Goal: Information Seeking & Learning: Find specific fact

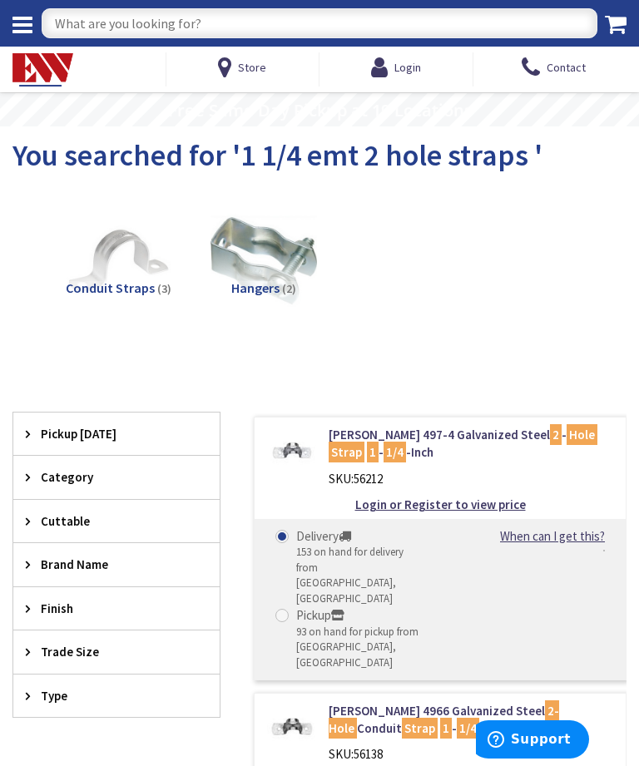
click at [109, 22] on input "text" at bounding box center [320, 23] width 556 height 30
type input "Orange/blue wirenuts"
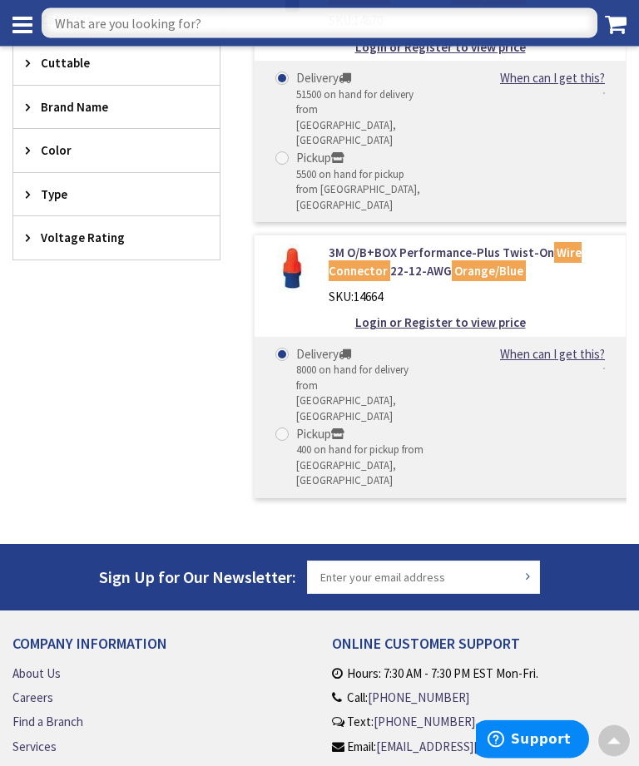
scroll to position [427, 0]
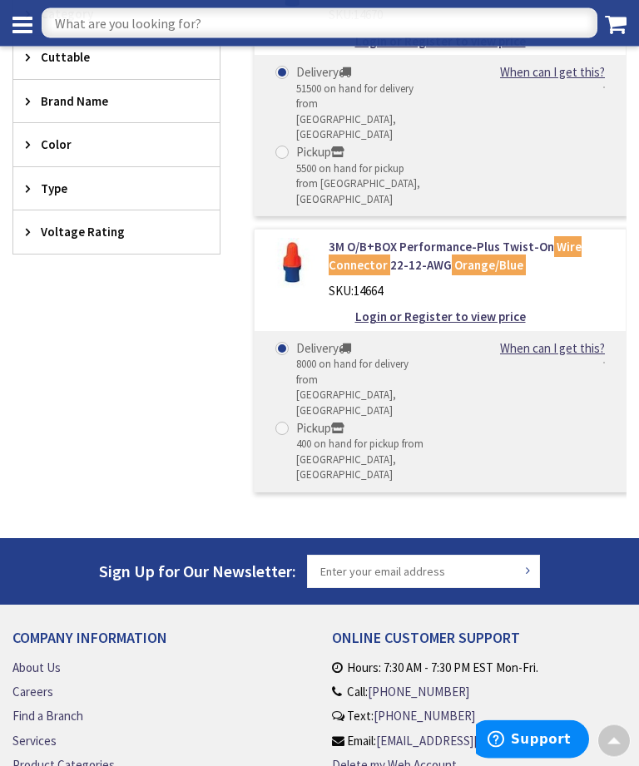
click at [544, 684] on li "Call: (860) 357-6064" at bounding box center [475, 692] width 286 height 17
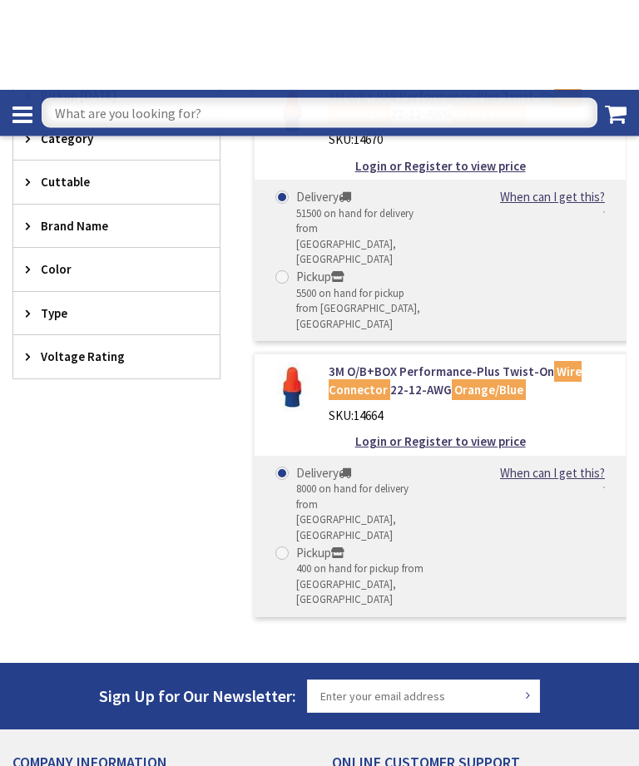
scroll to position [201, 0]
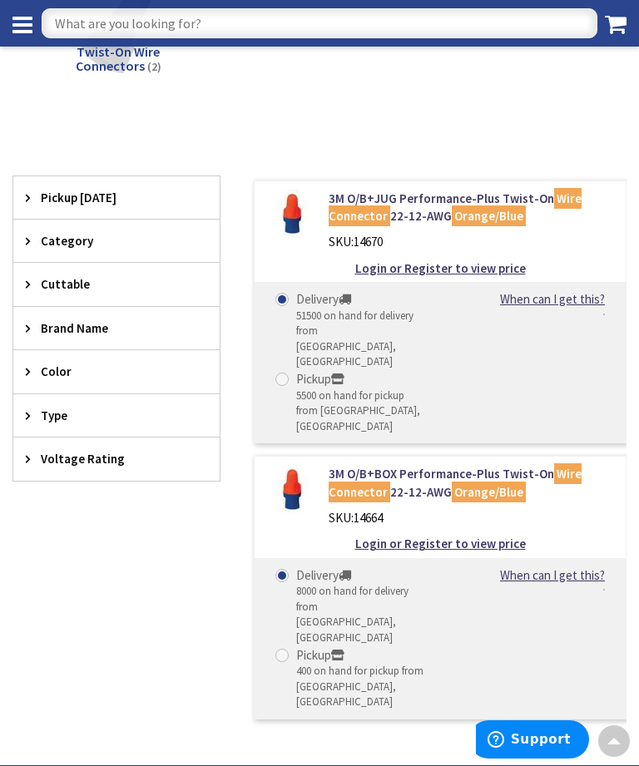
click at [124, 19] on input "text" at bounding box center [320, 23] width 556 height 30
type input "Tan worenuts"
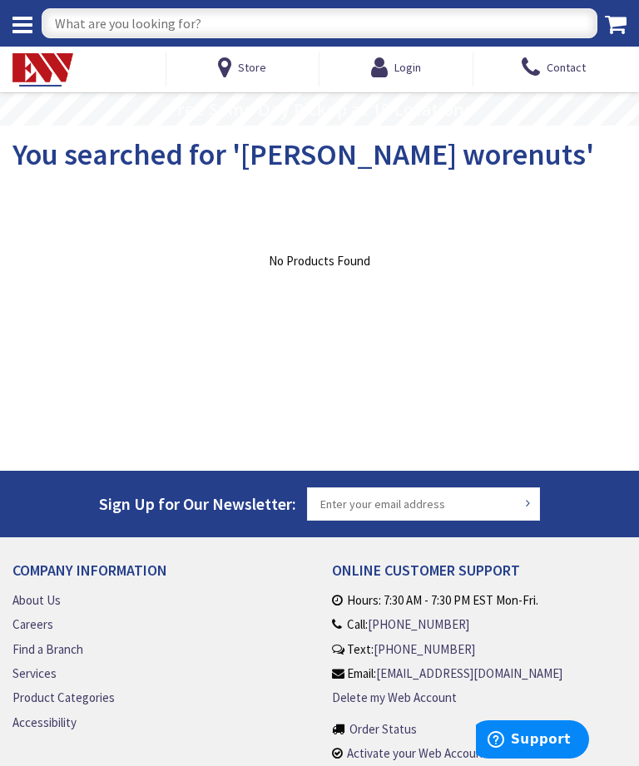
click at [122, 9] on input "text" at bounding box center [320, 23] width 556 height 30
type input "Tan wirenuts"
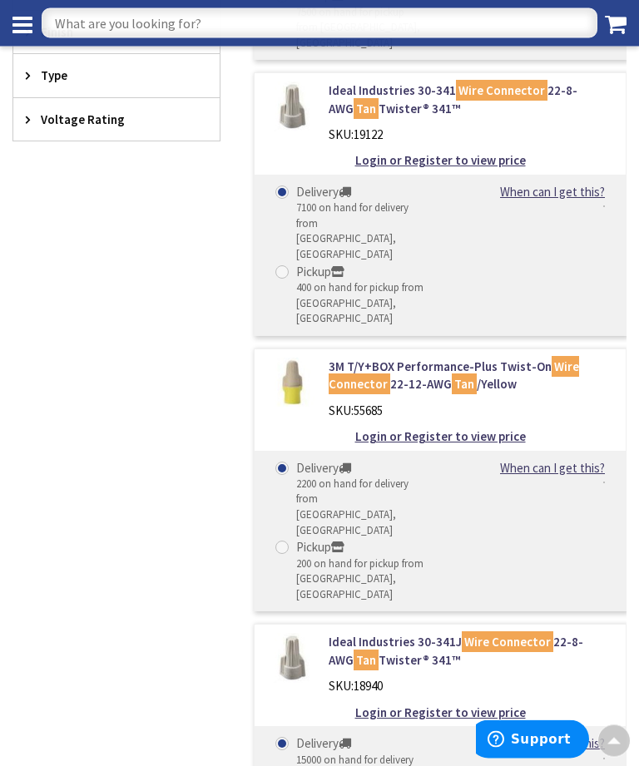
scroll to position [585, 0]
click at [304, 633] on img at bounding box center [291, 657] width 49 height 49
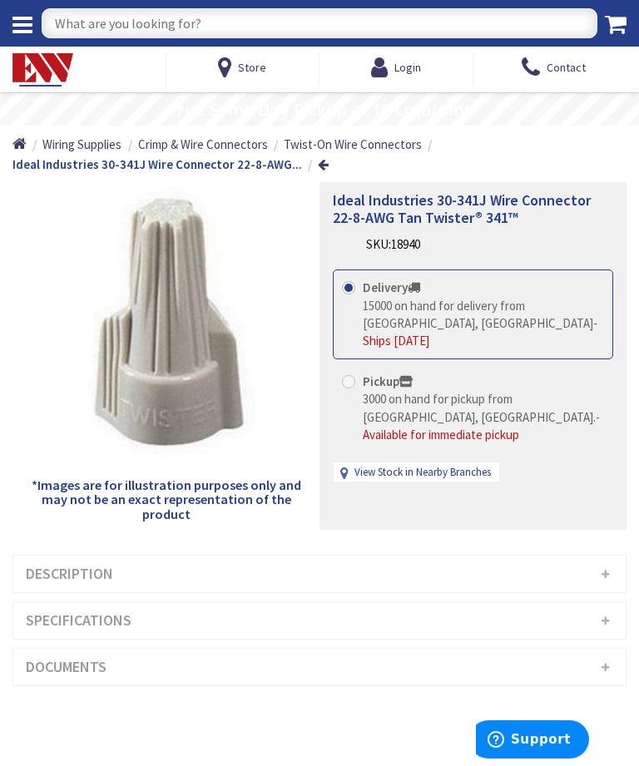
click at [249, 566] on h3 "Description" at bounding box center [319, 574] width 612 height 37
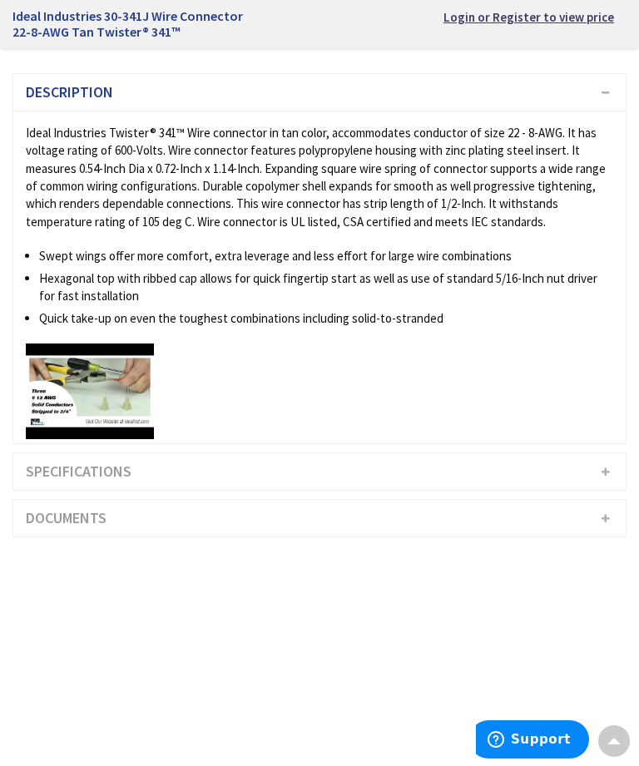
scroll to position [447, 0]
click at [322, 469] on h3 "Specifications" at bounding box center [319, 472] width 612 height 37
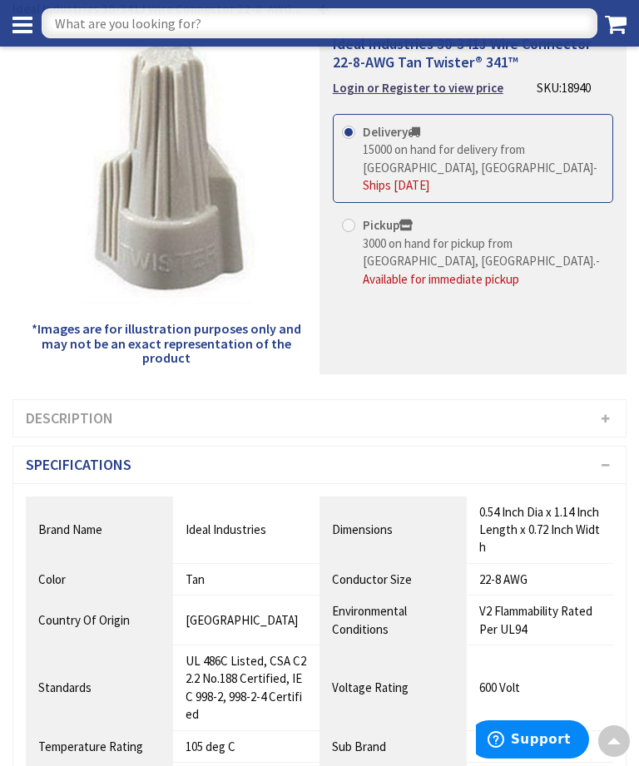
scroll to position [0, 0]
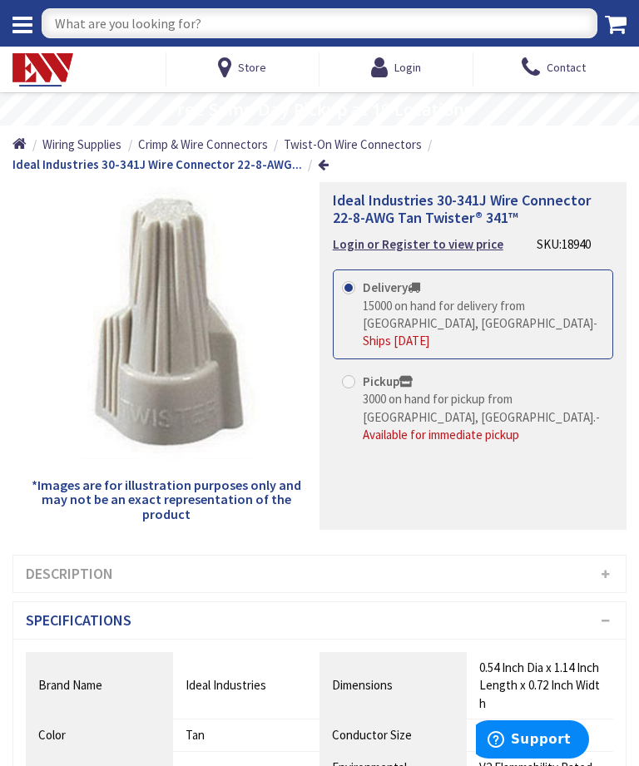
click at [159, 20] on input "text" at bounding box center [320, 23] width 556 height 30
type input "12 ground tails"
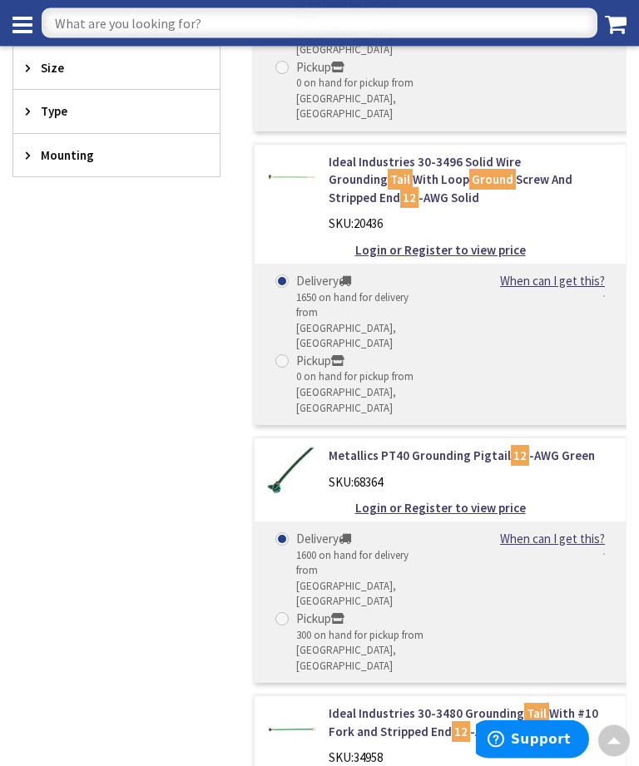
scroll to position [550, 0]
click at [104, 22] on input "text" at bounding box center [320, 23] width 556 height 30
type input "GC50K"
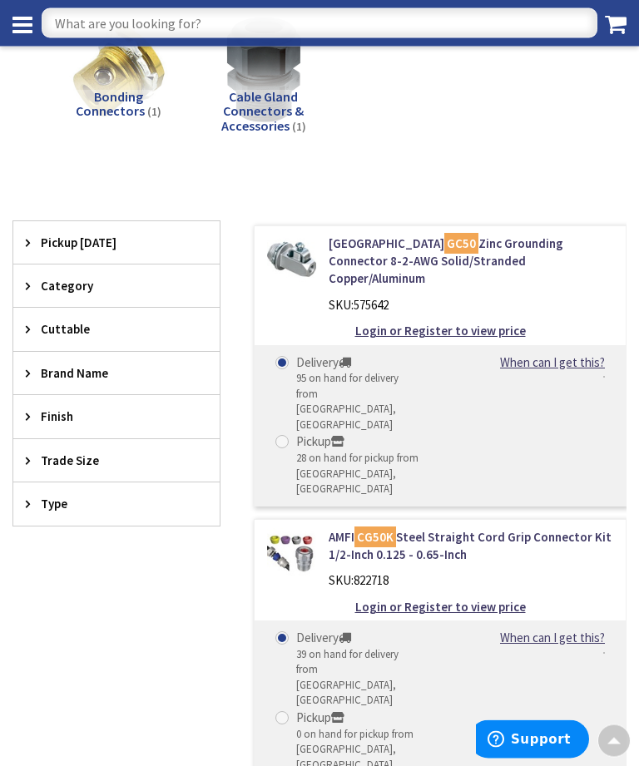
scroll to position [156, 0]
